Goal: Task Accomplishment & Management: Use online tool/utility

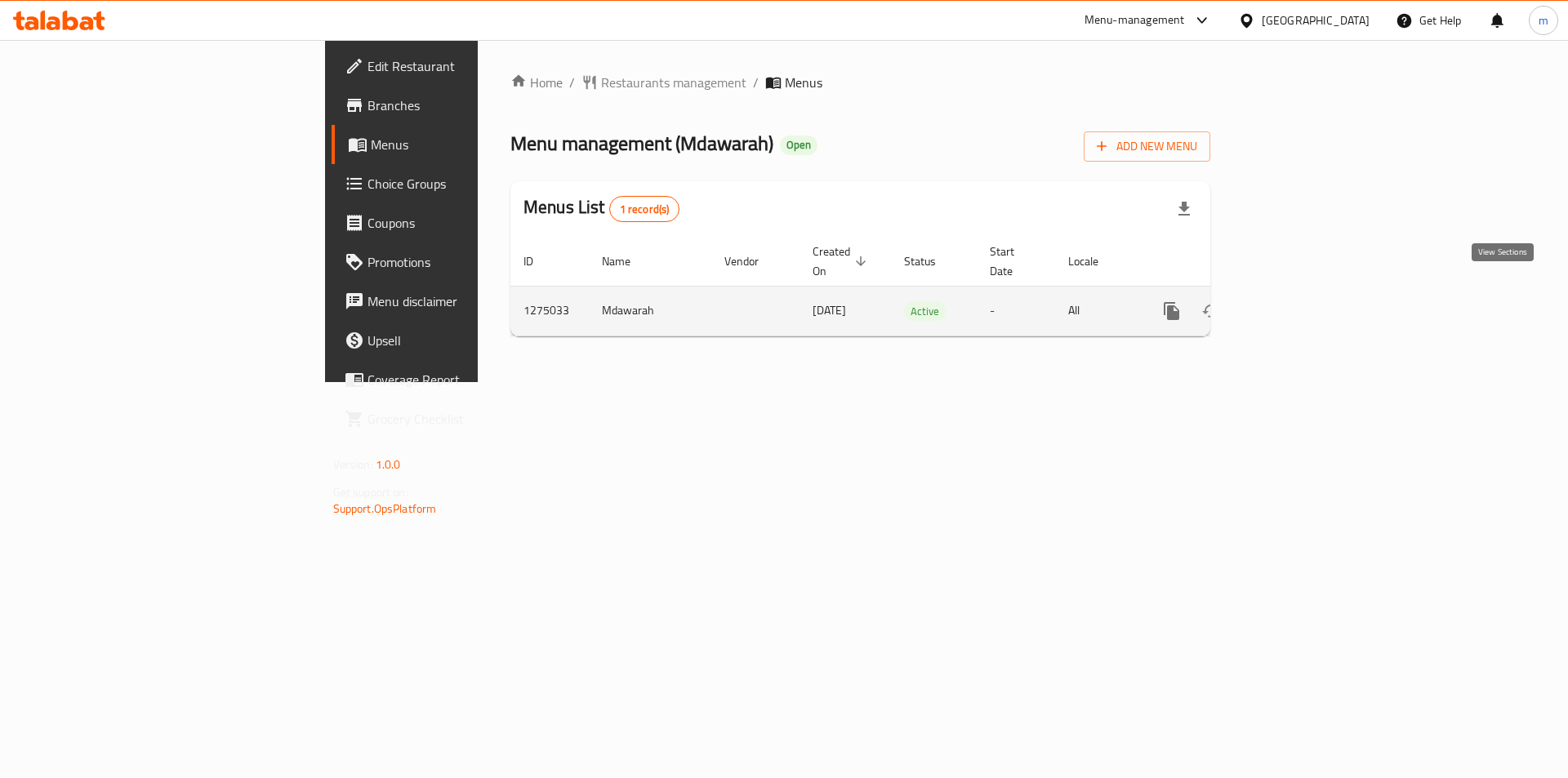
click at [1297, 303] on icon "enhanced table" at bounding box center [1288, 310] width 14 height 14
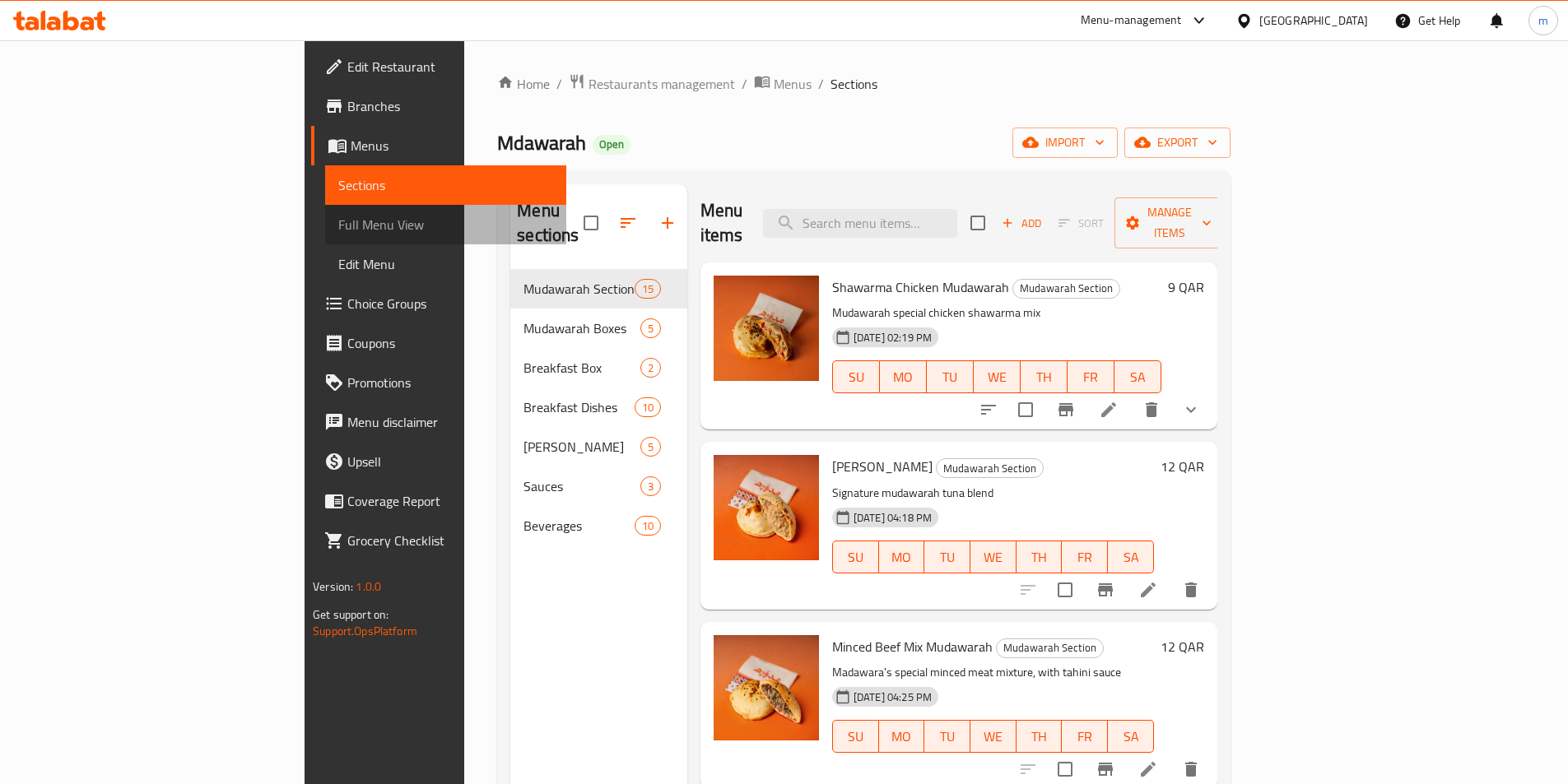
click at [325, 238] on link "Full Menu View" at bounding box center [446, 224] width 241 height 40
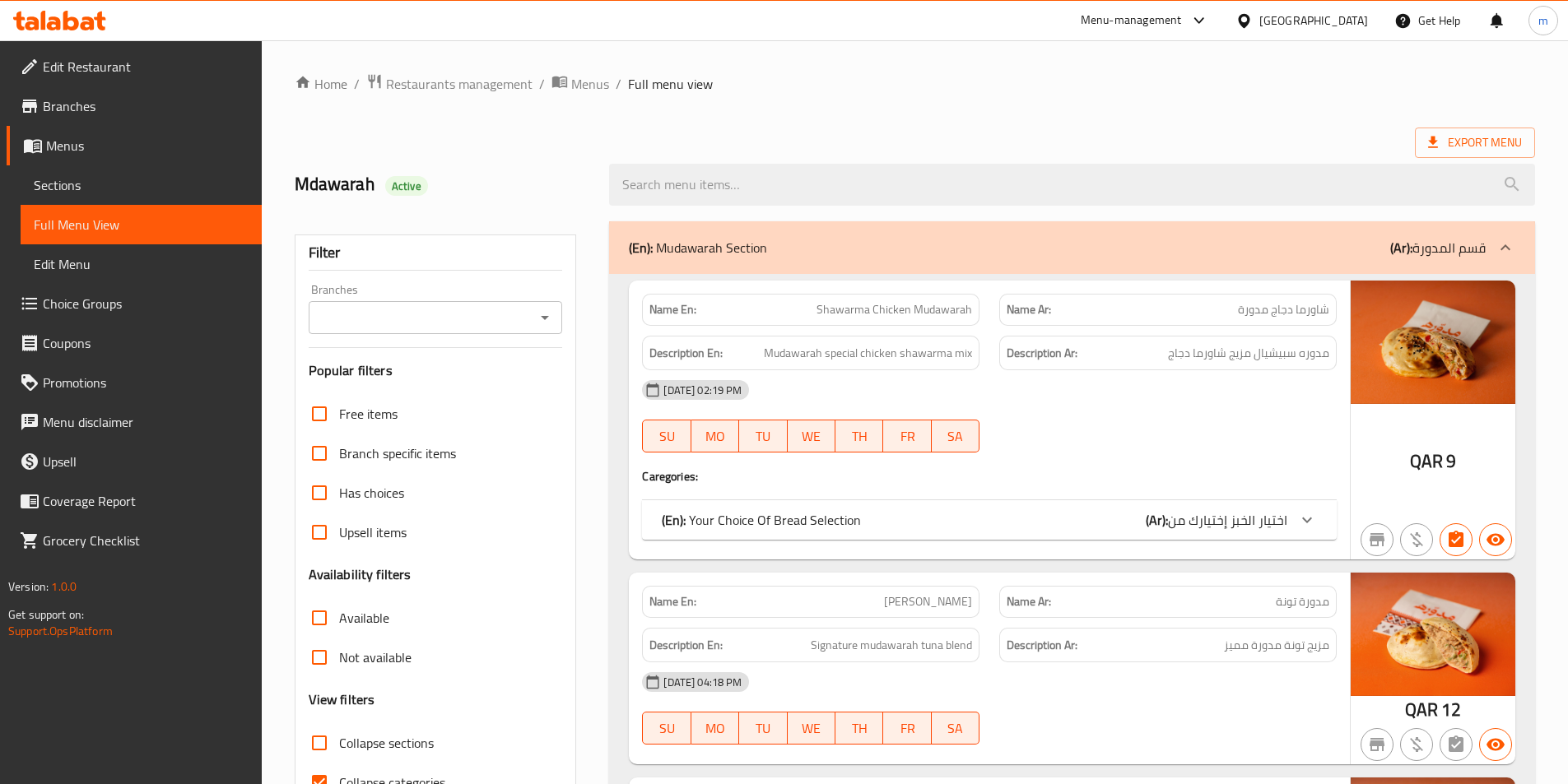
click at [481, 328] on input "Branches" at bounding box center [422, 317] width 217 height 23
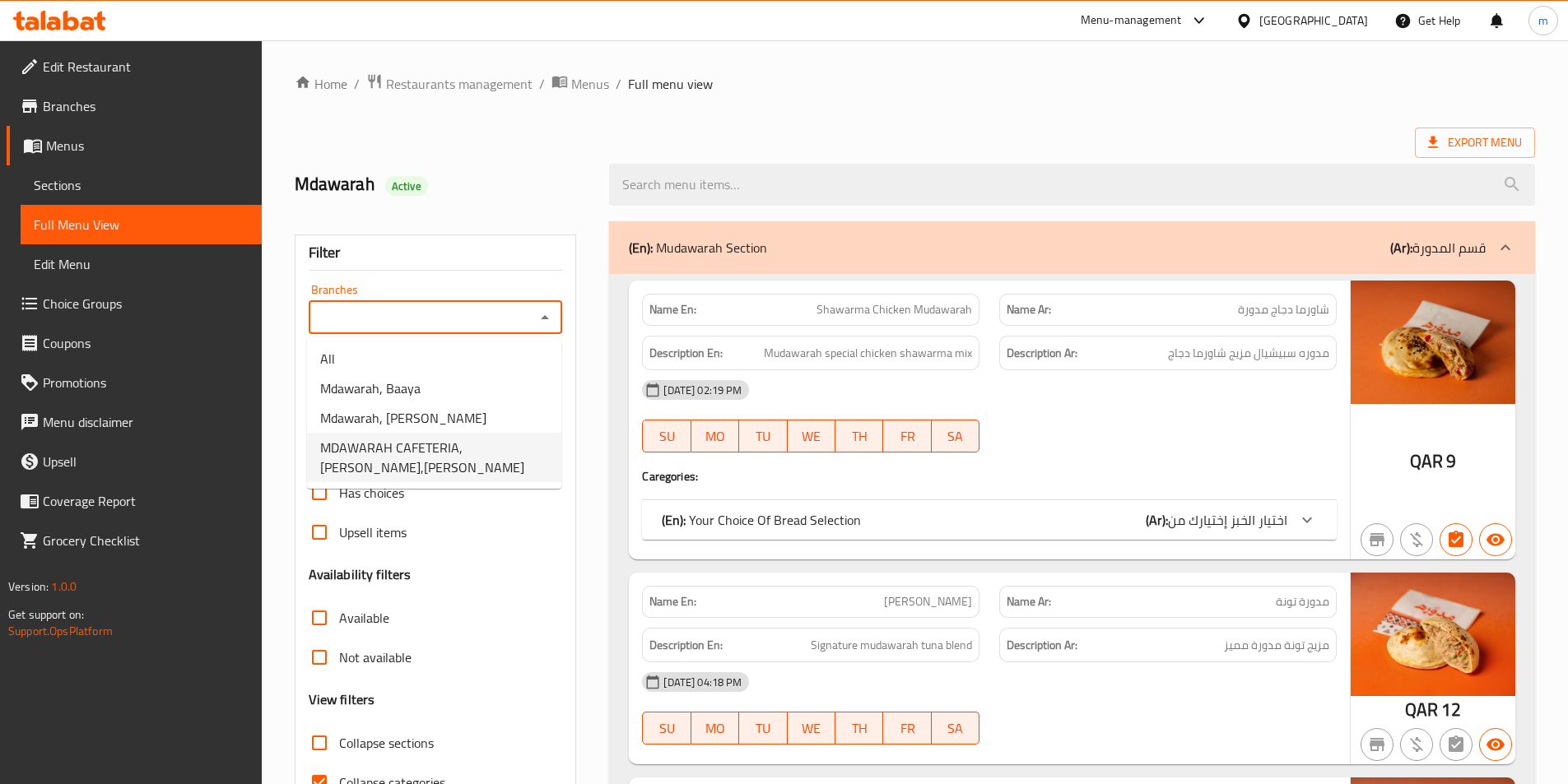
click at [434, 461] on span "MDAWARAH CAFETERIA, [PERSON_NAME],[PERSON_NAME]" at bounding box center [434, 457] width 228 height 40
type input "MDAWARAH CAFETERIA, [PERSON_NAME],[PERSON_NAME]"
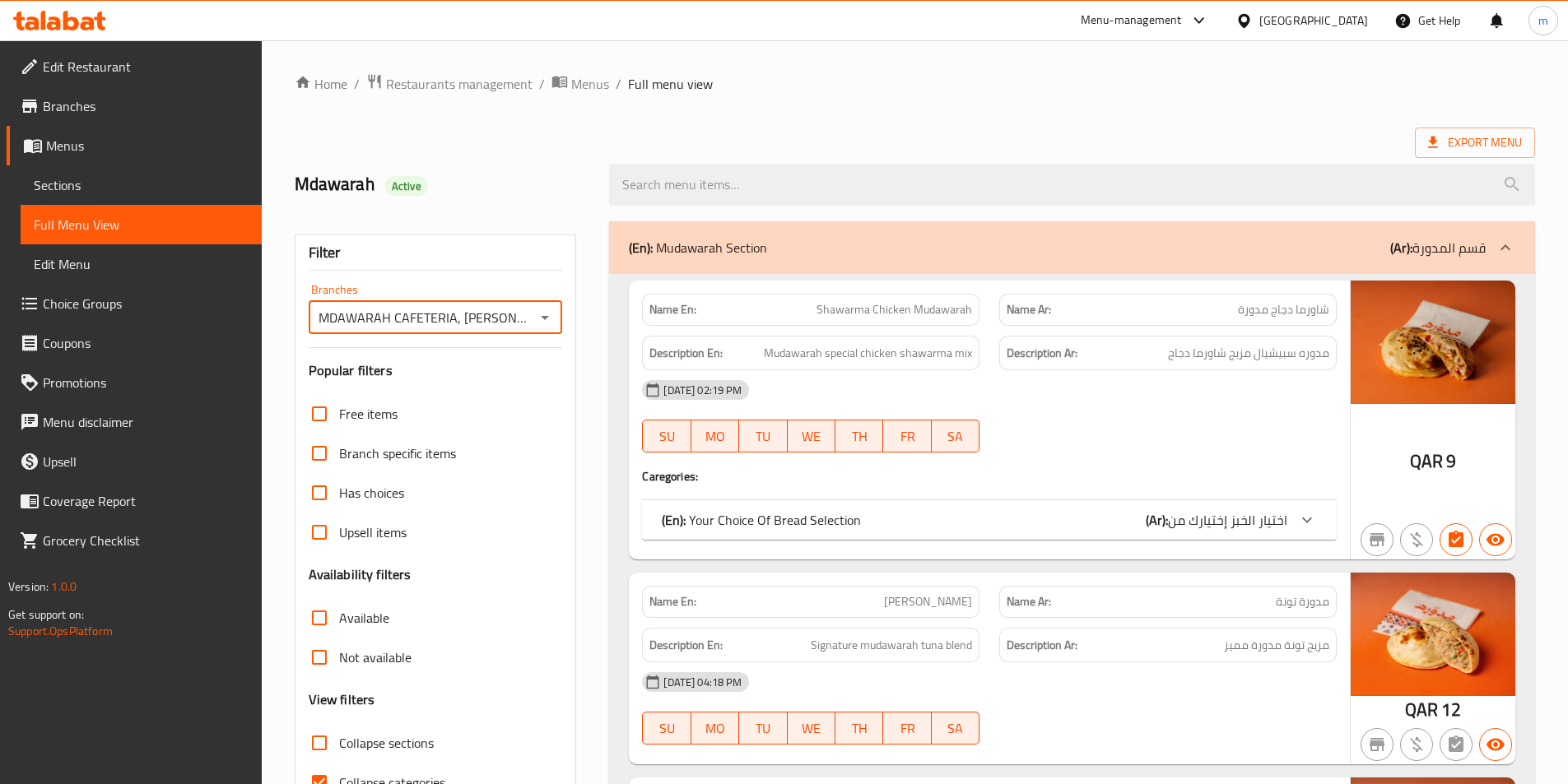
scroll to position [412, 0]
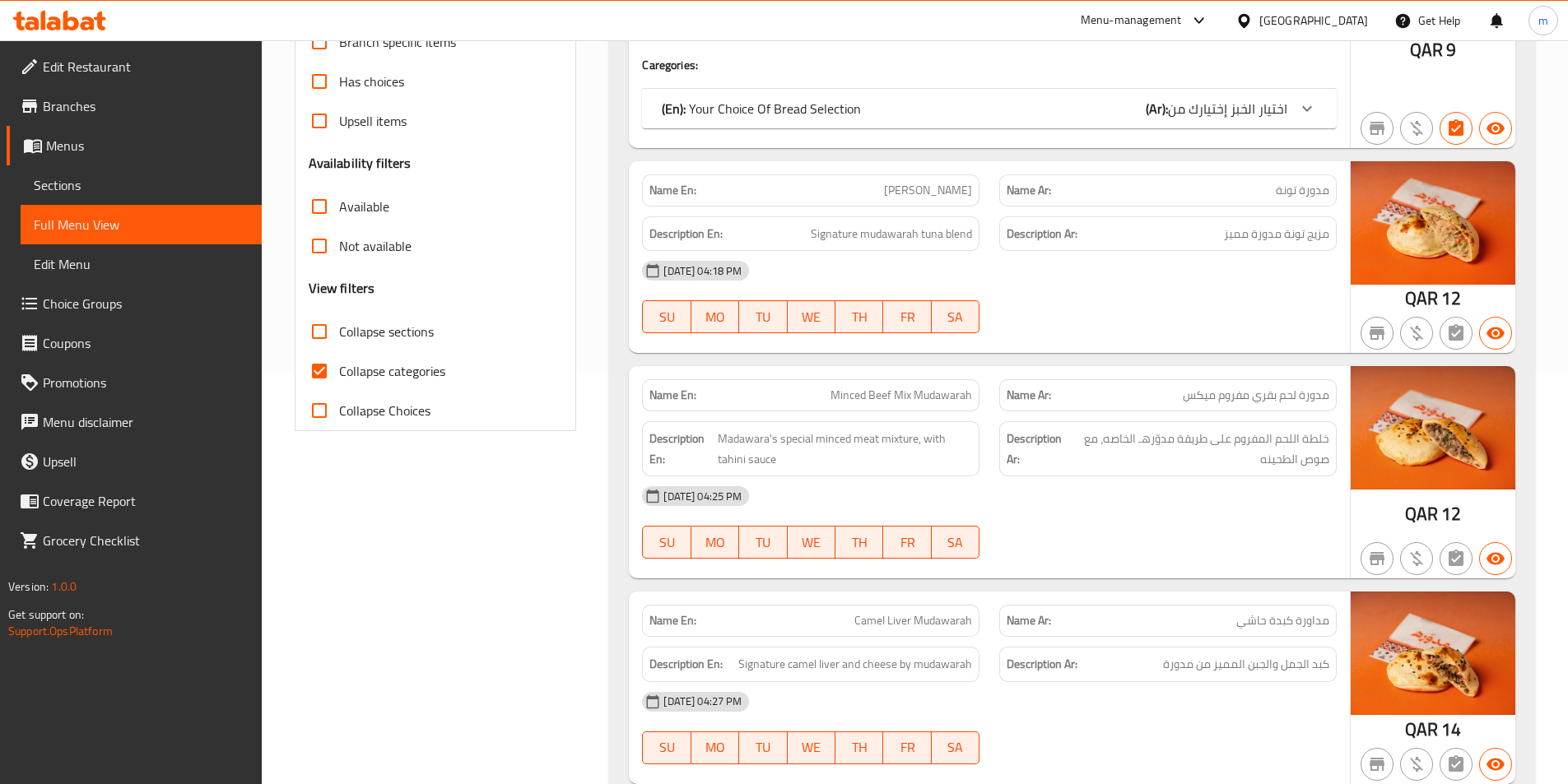
click at [378, 362] on span "Collapse categories" at bounding box center [392, 371] width 106 height 19
click at [339, 359] on input "Collapse categories" at bounding box center [319, 370] width 40 height 40
checkbox input "false"
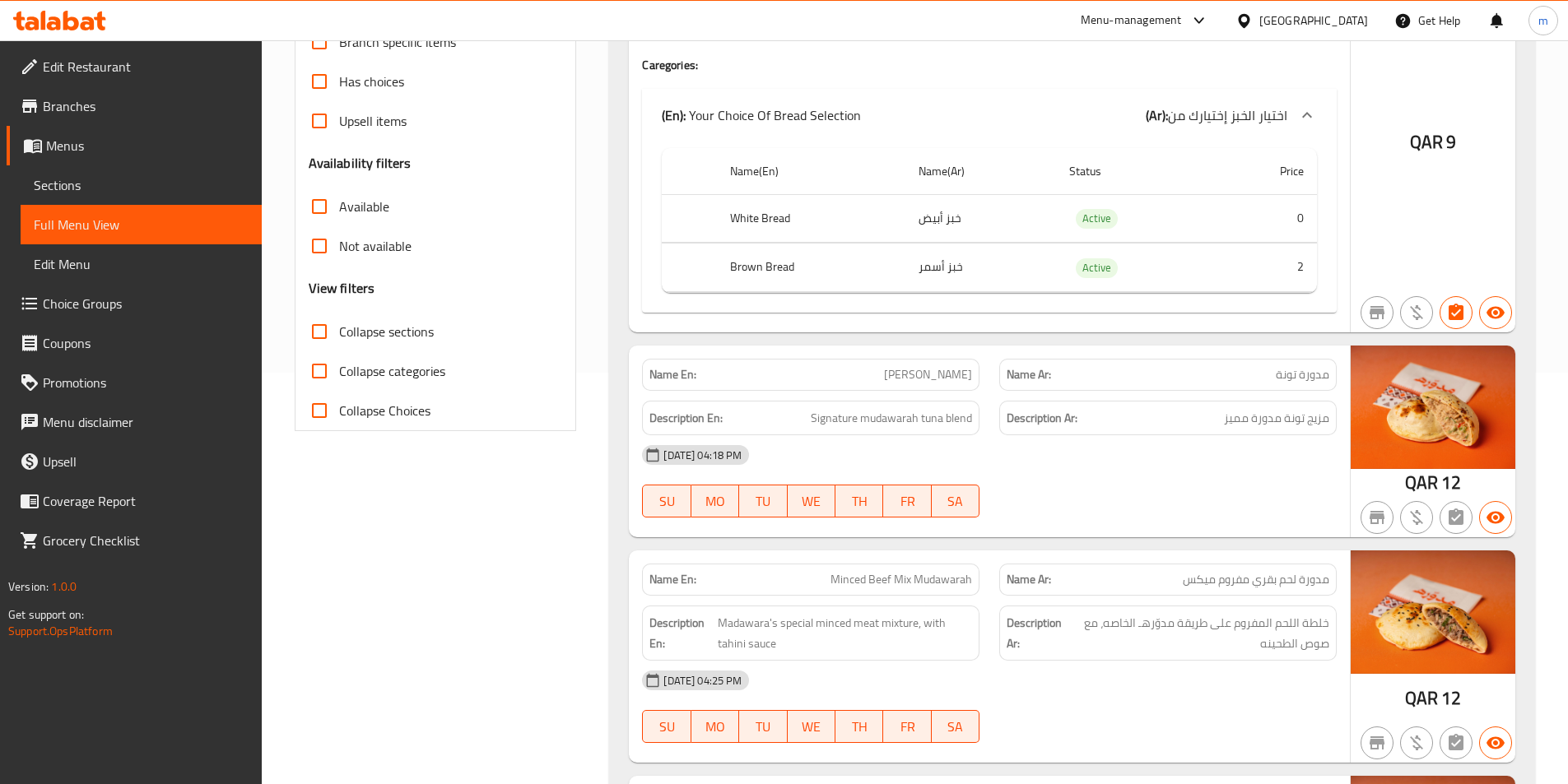
scroll to position [0, 0]
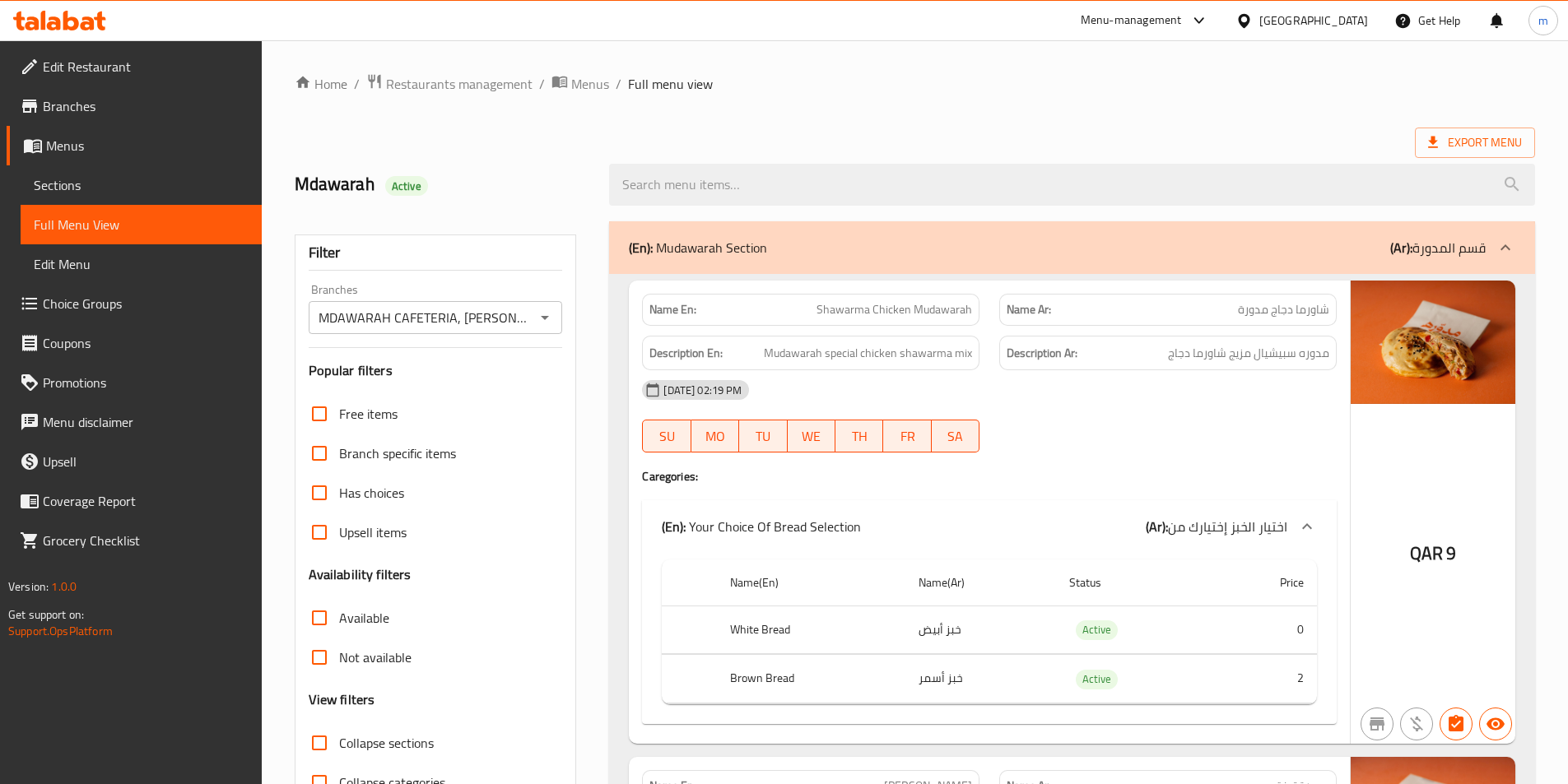
click at [81, 98] on span "Branches" at bounding box center [145, 106] width 206 height 19
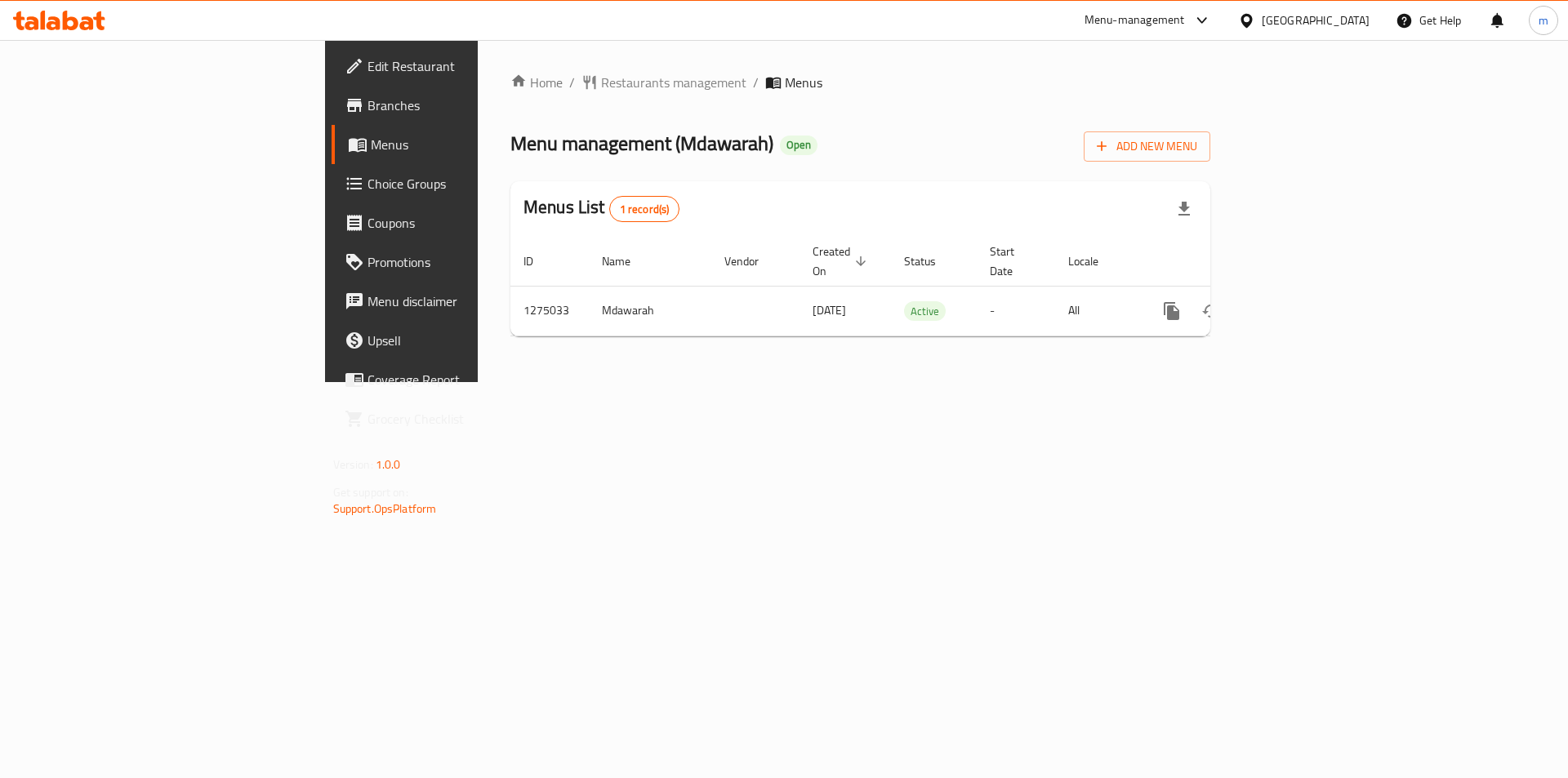
click at [368, 100] on span "Branches" at bounding box center [471, 105] width 207 height 19
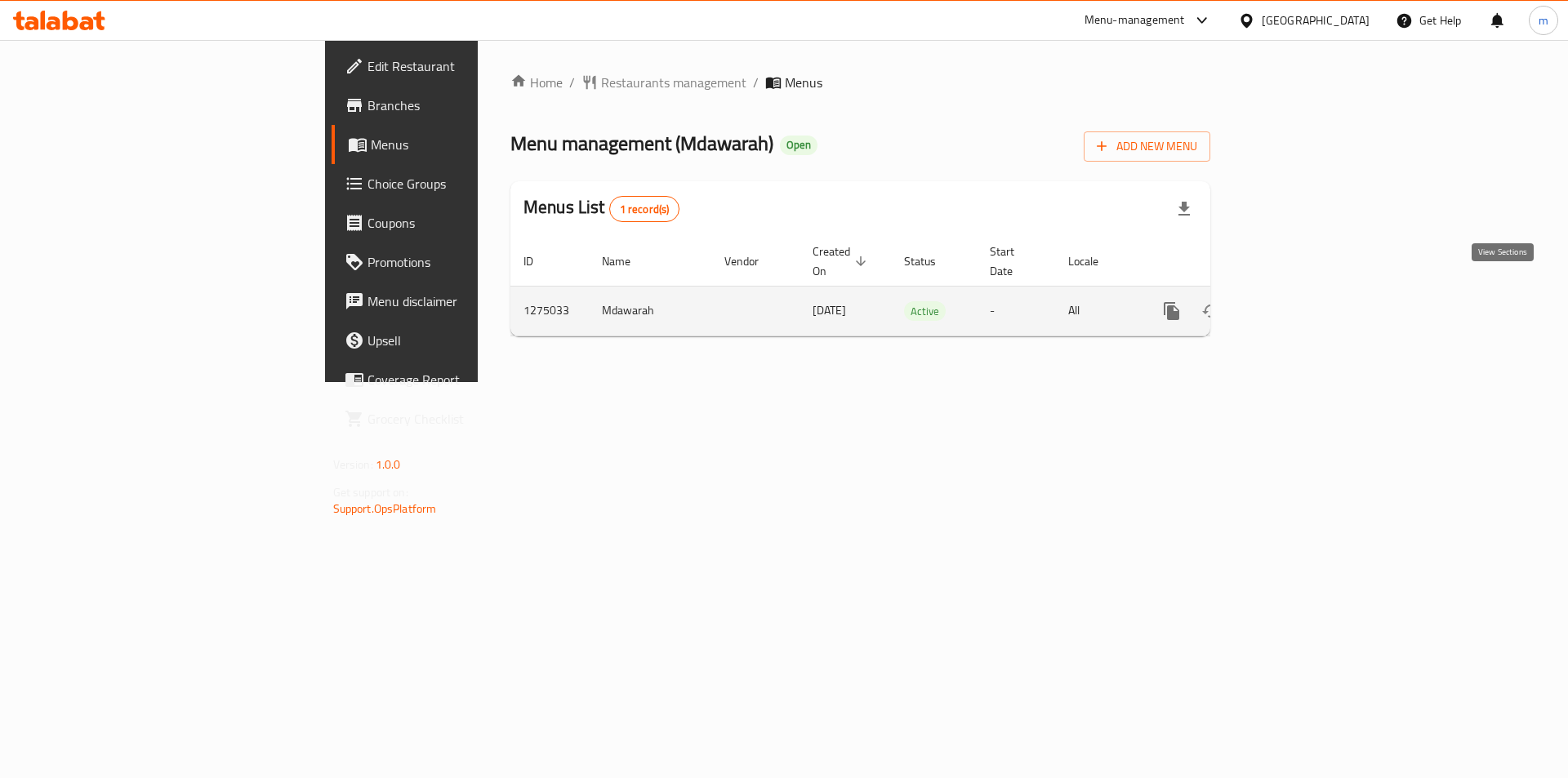
click at [1297, 303] on icon "enhanced table" at bounding box center [1288, 310] width 14 height 14
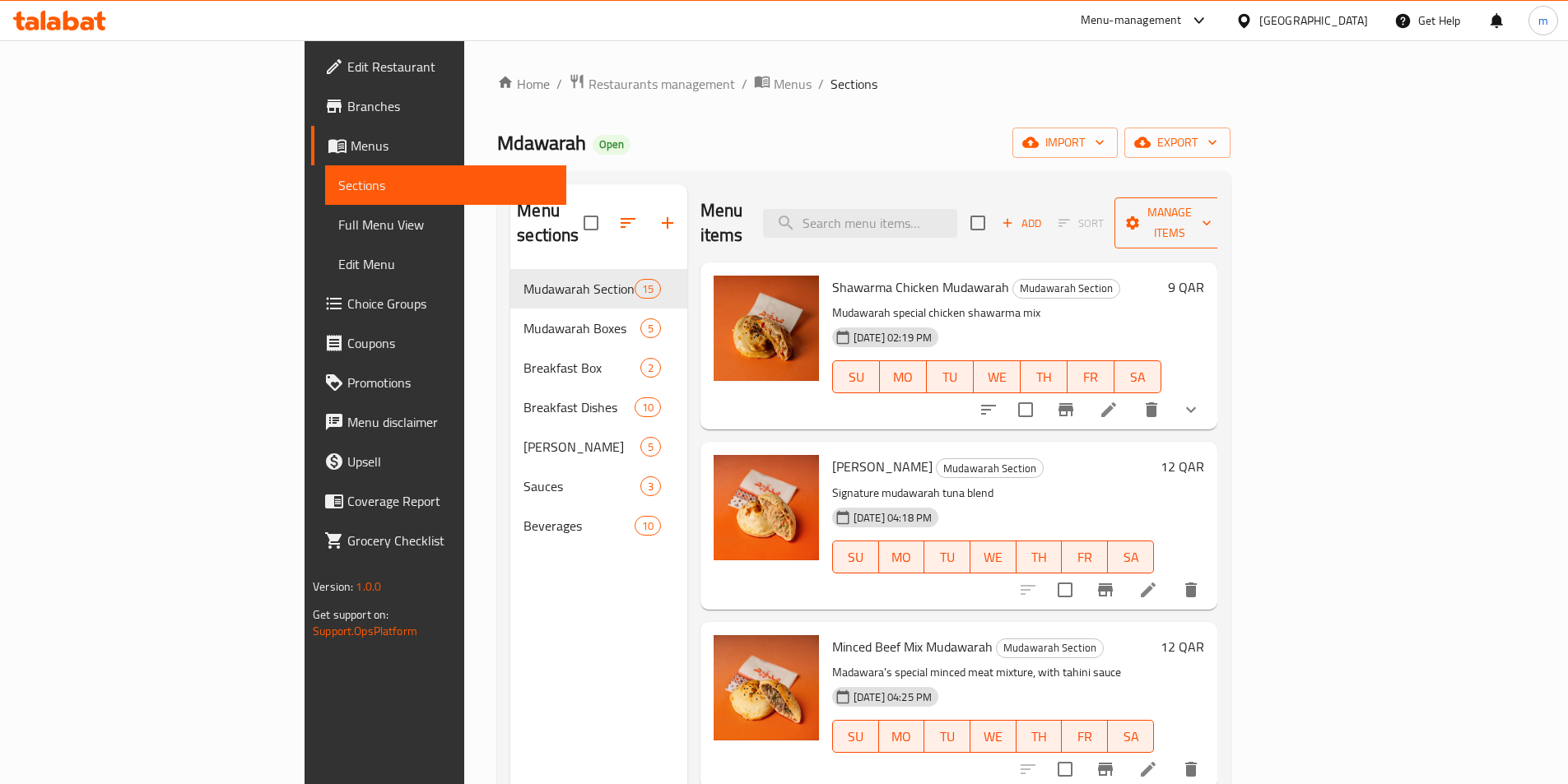
click at [1212, 216] on span "Manage items" at bounding box center [1169, 223] width 84 height 41
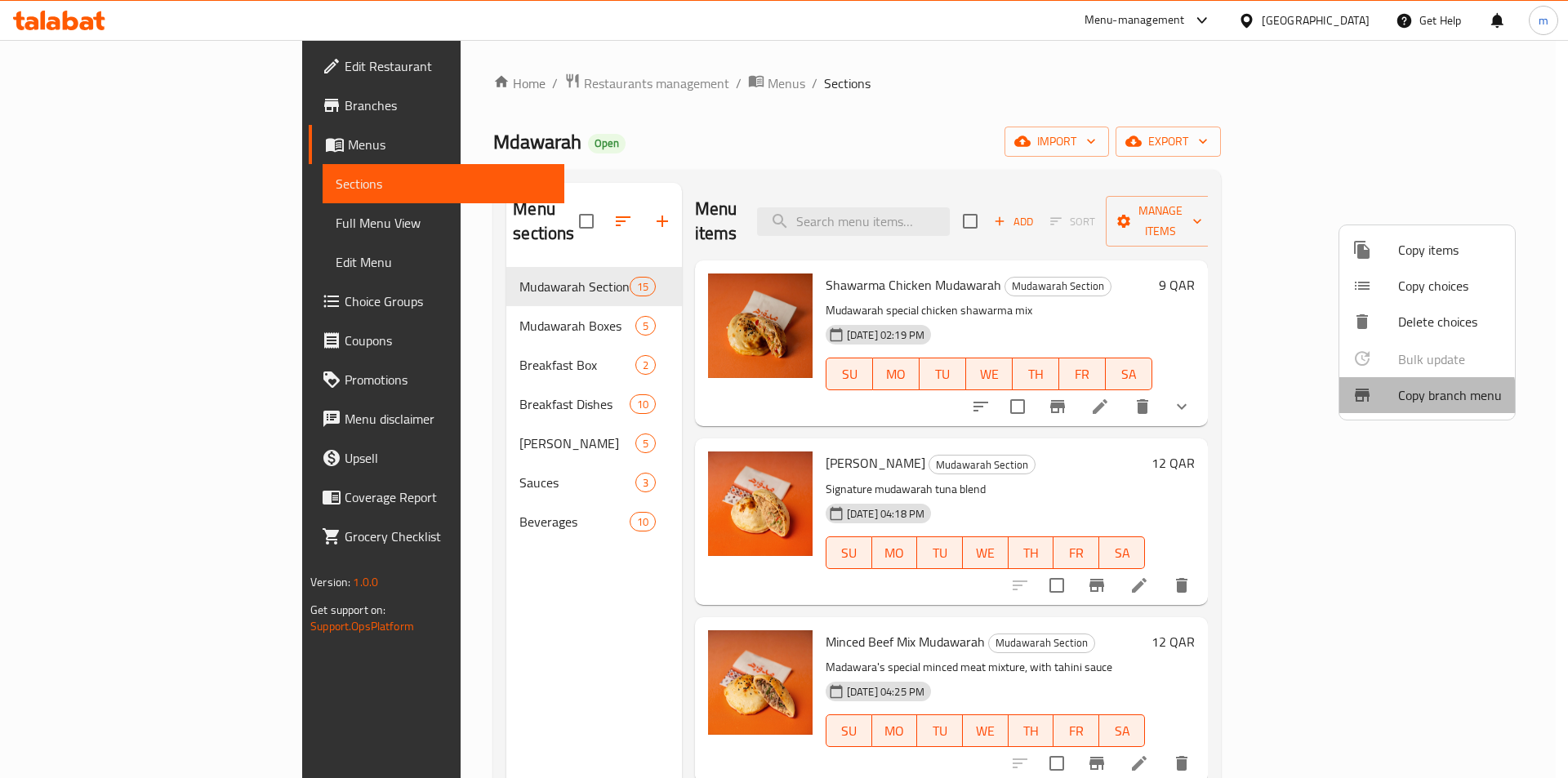
click at [1415, 398] on span "Copy branch menu" at bounding box center [1450, 395] width 103 height 19
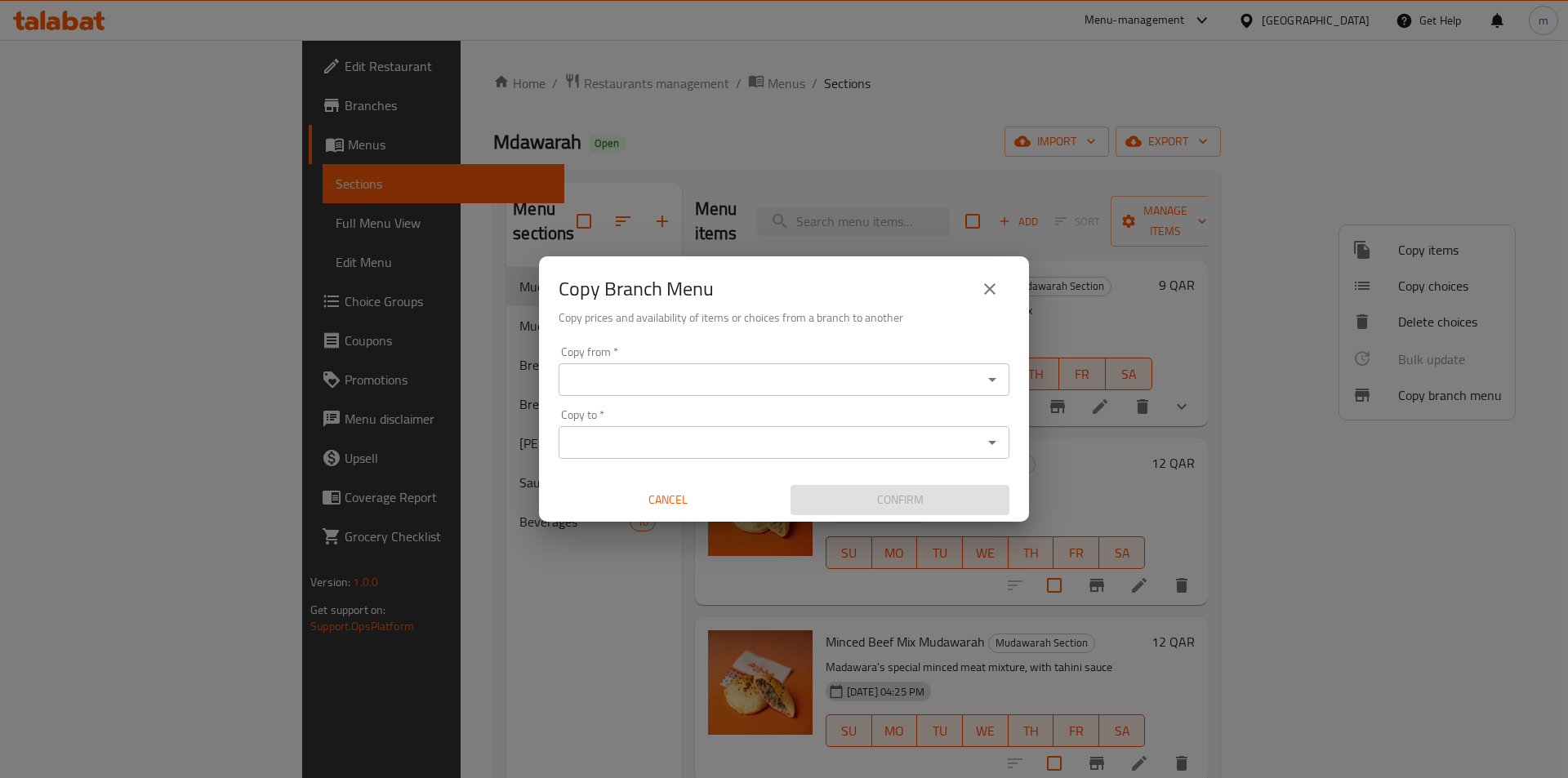
click at [708, 379] on input "Copy from   *" at bounding box center [771, 380] width 414 height 23
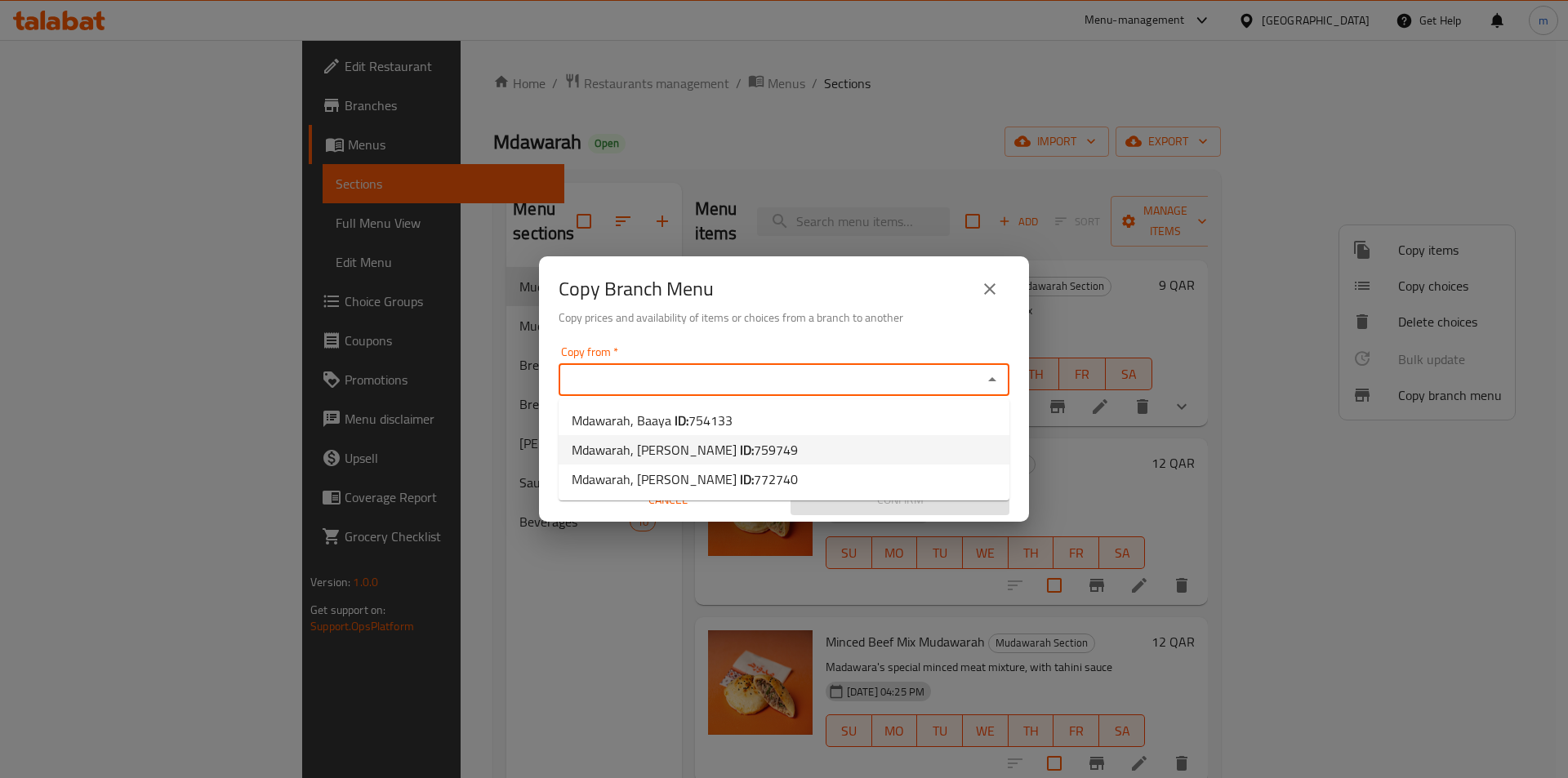
click at [740, 443] on b "ID:" at bounding box center [747, 450] width 14 height 25
type input "Mdawarah, [PERSON_NAME]"
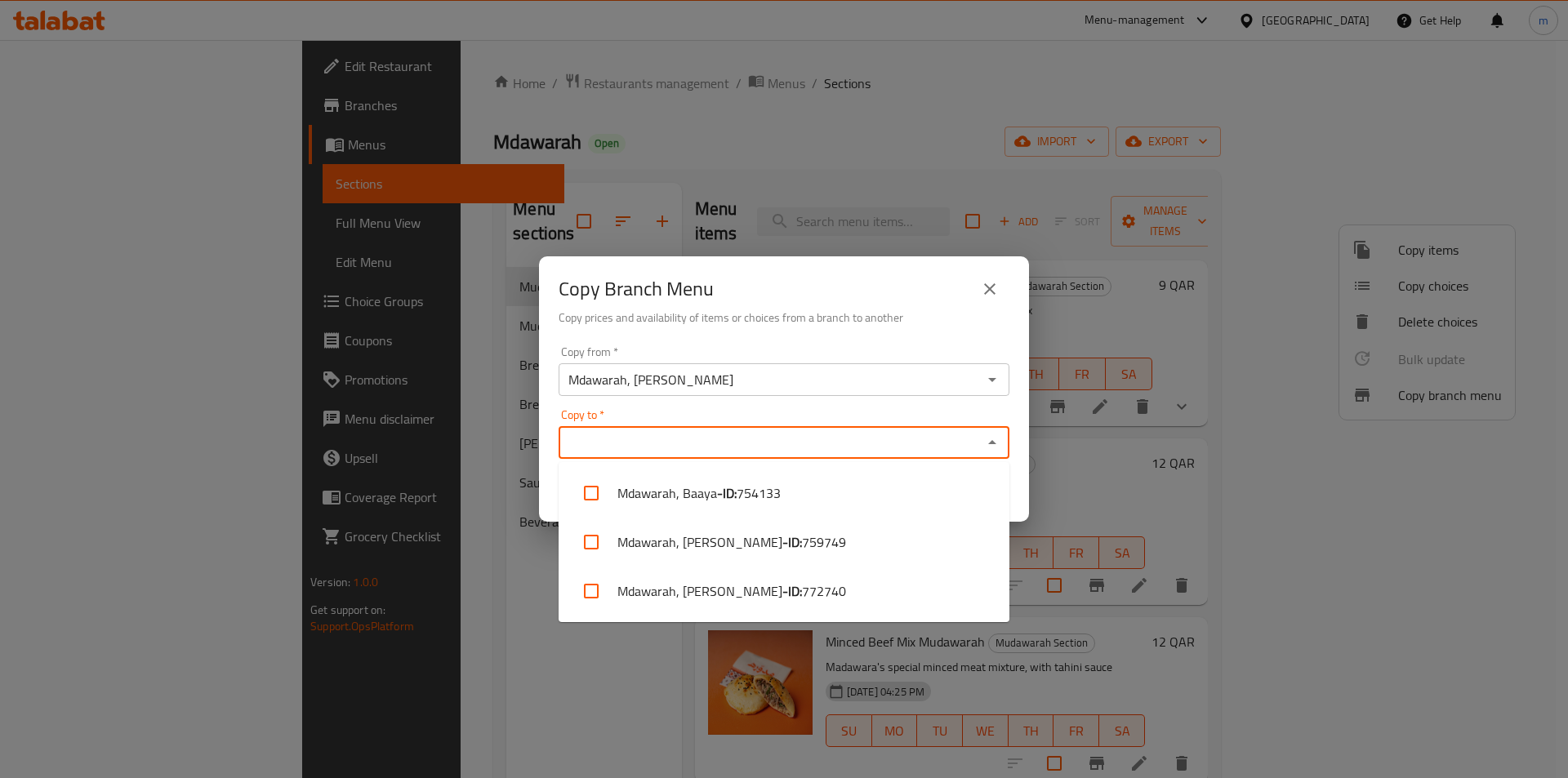
click at [750, 446] on input "Copy to   *" at bounding box center [771, 442] width 414 height 23
click at [768, 604] on li "Mdawarah, Al Sheehaniya - ID: 772740" at bounding box center [784, 590] width 451 height 49
checkbox input "true"
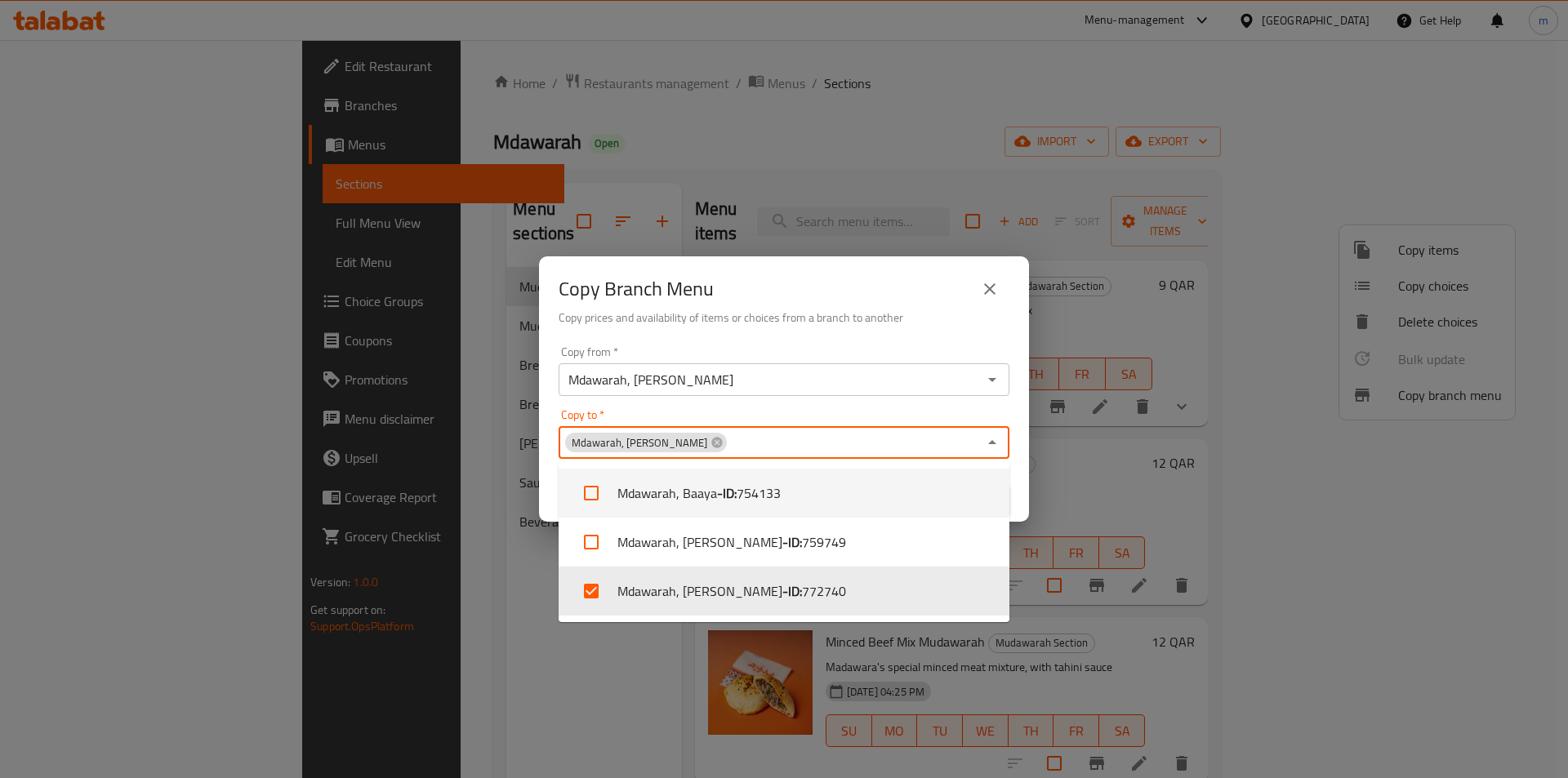
click at [785, 420] on div "Copy to   * Mdawarah, Al Sheehaniya Copy to *" at bounding box center [784, 433] width 451 height 50
click at [846, 411] on div "Copy to   * Mdawarah, Al Sheehaniya Copy to *" at bounding box center [784, 433] width 451 height 50
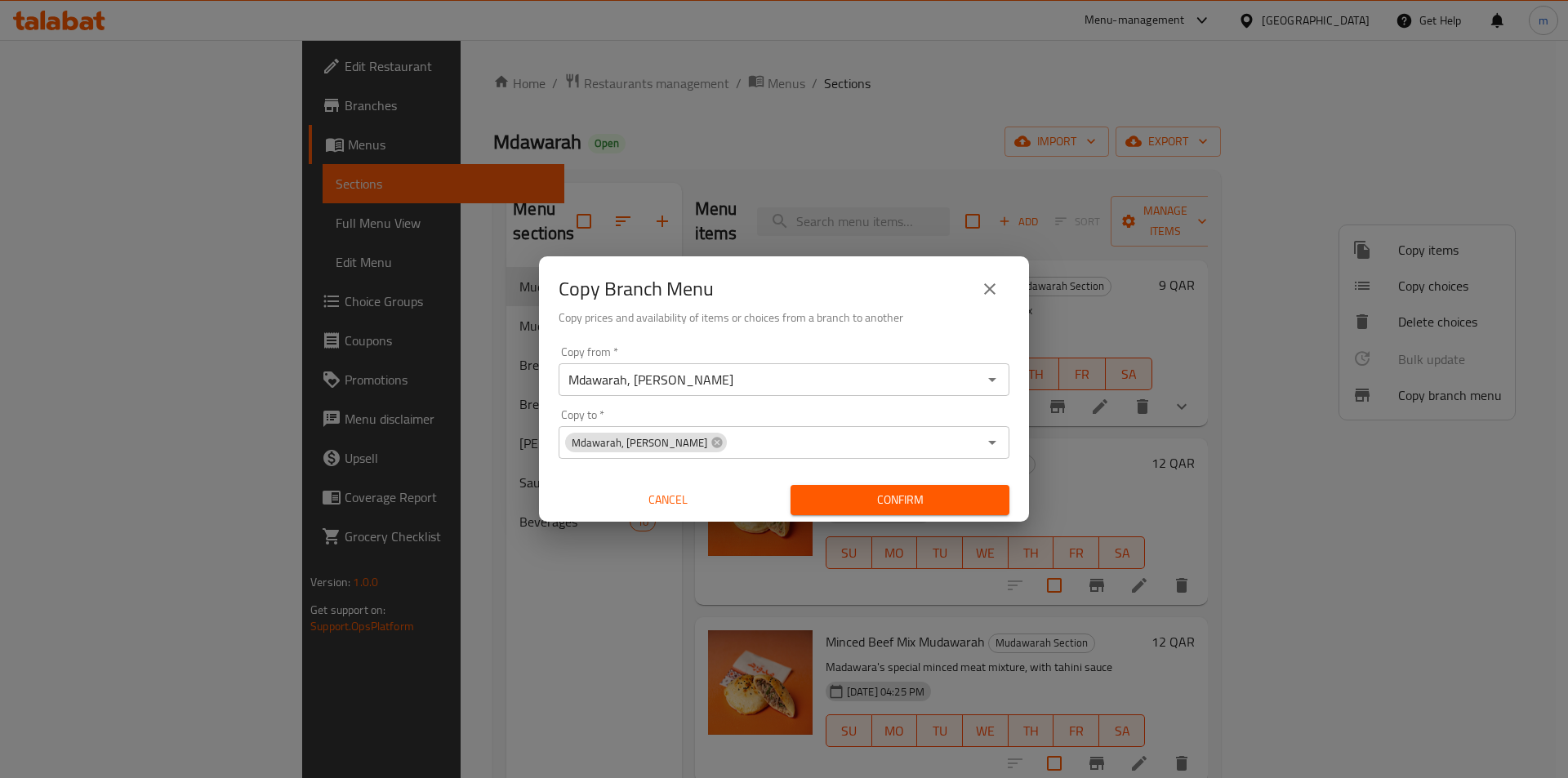
click at [376, 589] on div "Copy Branch Menu Copy prices and availability of items or choices from a branch…" at bounding box center [784, 389] width 1568 height 778
click at [922, 511] on button "Confirm" at bounding box center [900, 500] width 219 height 31
